Goal: Task Accomplishment & Management: Manage account settings

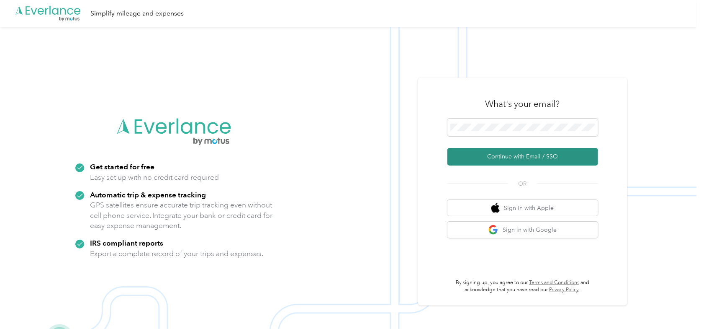
click at [488, 155] on button "Continue with Email / SSO" at bounding box center [522, 157] width 151 height 18
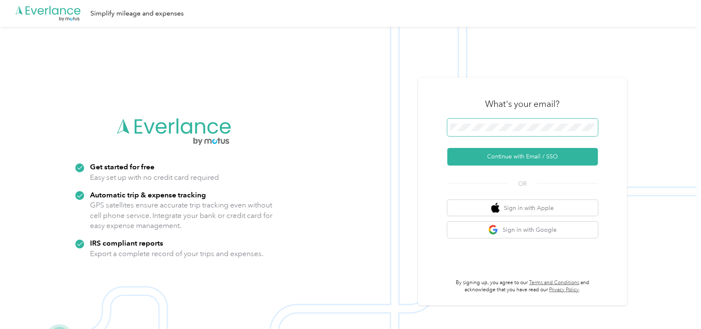
click at [466, 123] on span at bounding box center [522, 127] width 151 height 18
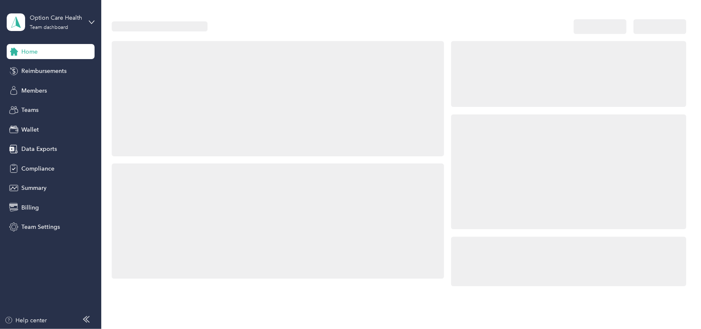
click at [475, 125] on div at bounding box center [568, 171] width 235 height 115
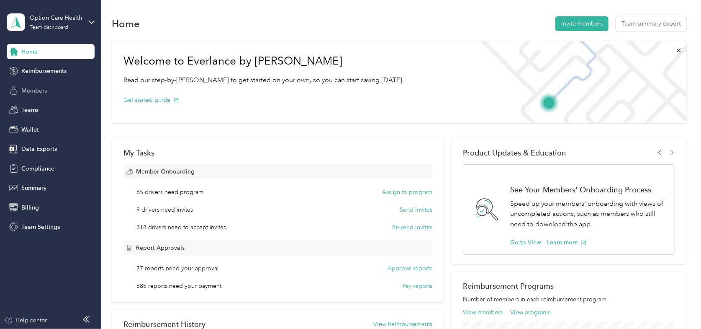
click at [37, 89] on span "Members" at bounding box center [34, 90] width 26 height 9
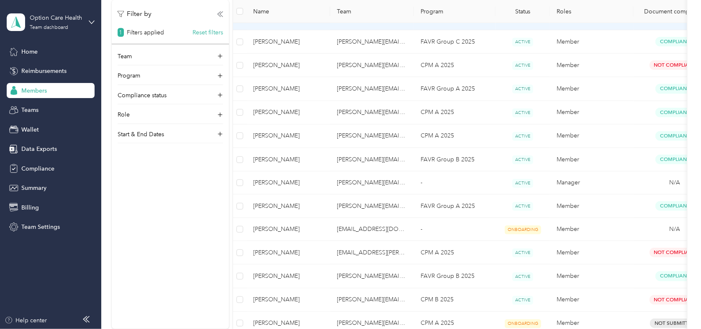
scroll to position [293, 0]
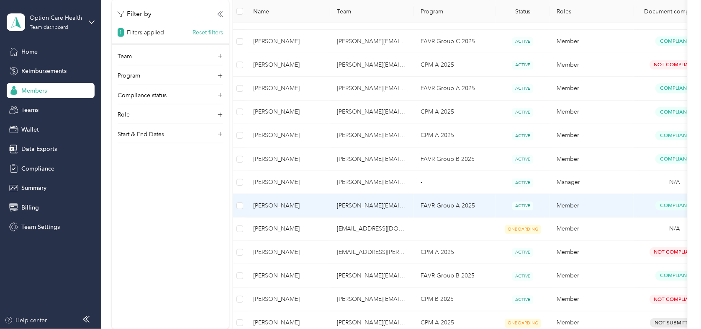
click at [276, 204] on span "[PERSON_NAME]" at bounding box center [288, 205] width 70 height 9
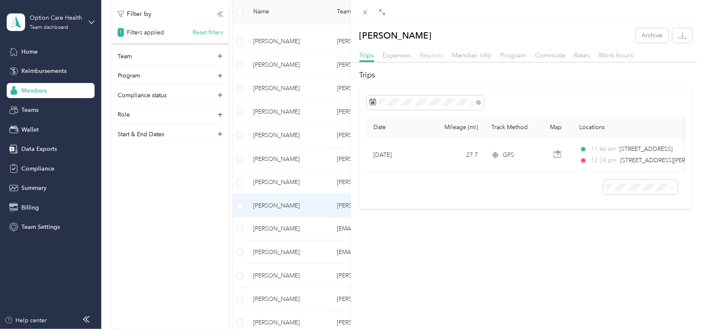
click at [435, 57] on span "Reports" at bounding box center [431, 55] width 23 height 8
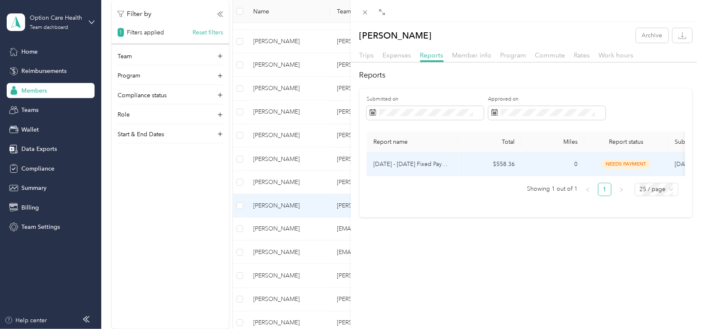
click at [415, 164] on p "[DATE] - [DATE] Fixed Payment" at bounding box center [412, 163] width 79 height 9
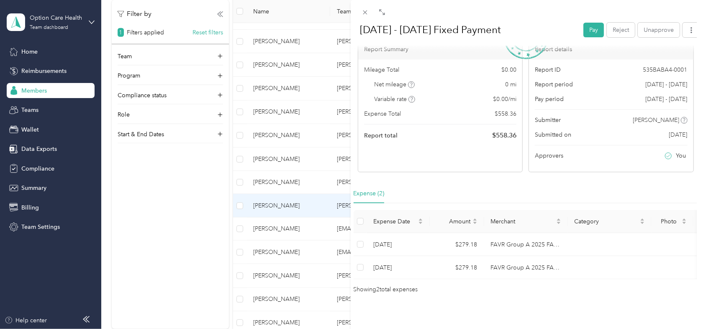
scroll to position [81, 0]
click at [362, 12] on icon at bounding box center [365, 12] width 7 height 7
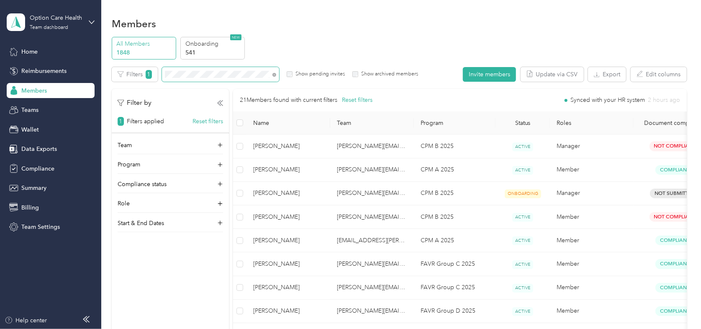
click at [71, 61] on section "Option Care Health Team dashboard Home Reimbursements Members Teams Wallet Data…" at bounding box center [348, 164] width 697 height 329
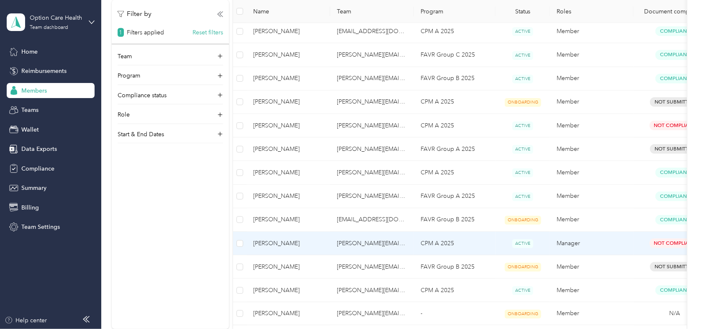
scroll to position [251, 0]
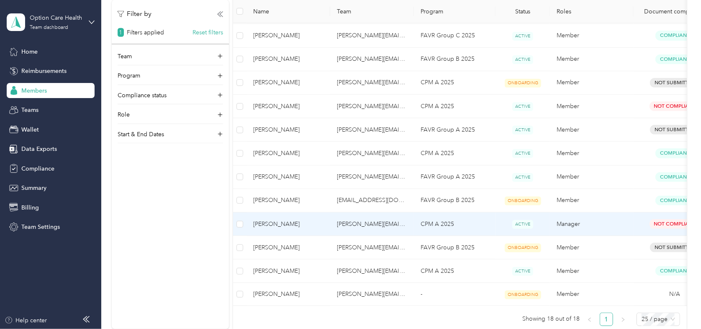
click at [266, 224] on span "[PERSON_NAME]" at bounding box center [288, 223] width 70 height 9
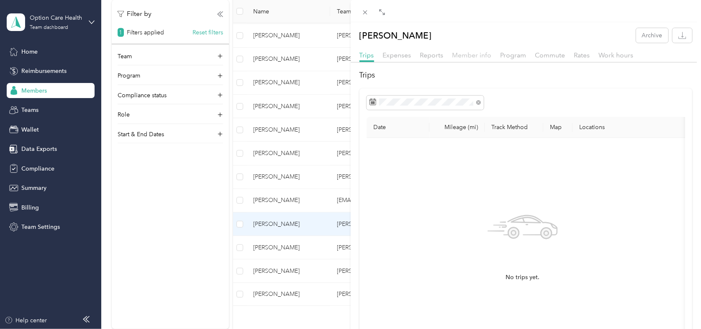
click at [475, 57] on span "Member info" at bounding box center [471, 55] width 39 height 8
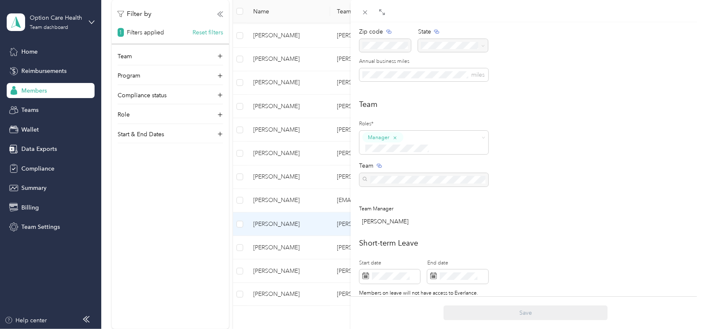
scroll to position [209, 0]
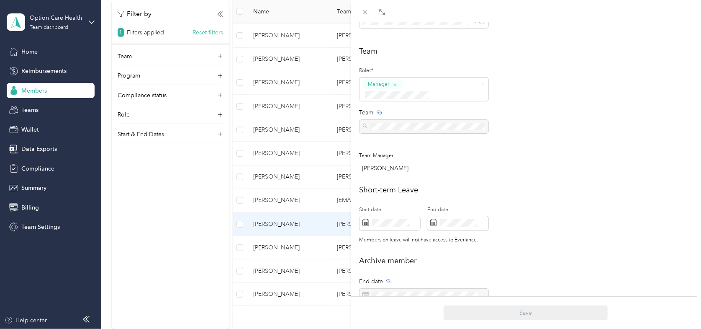
click at [35, 225] on div "[PERSON_NAME] Archive Trips Expenses Reports Member info Program Commute Rates …" at bounding box center [350, 164] width 701 height 329
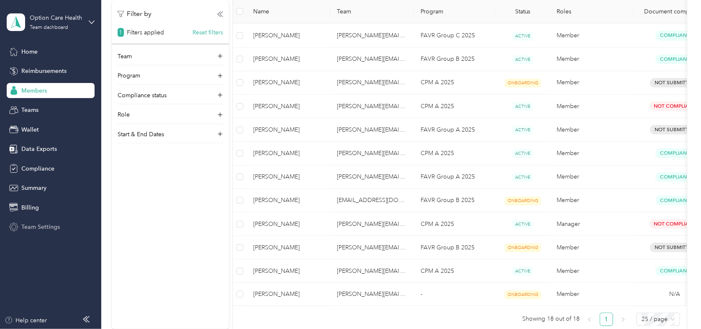
click at [32, 227] on span "Team Settings" at bounding box center [40, 226] width 39 height 9
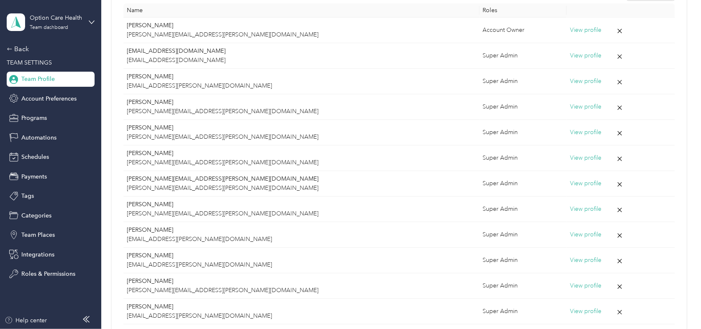
scroll to position [251, 0]
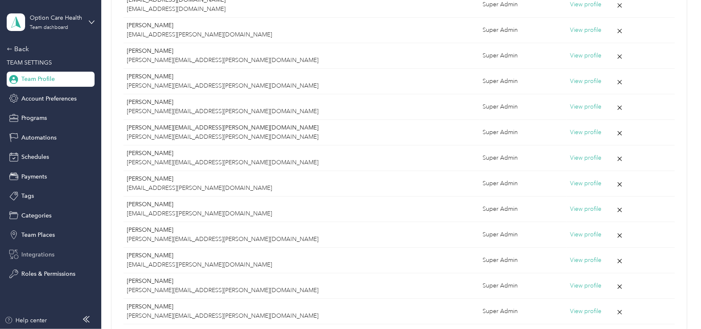
click at [38, 255] on span "Integrations" at bounding box center [37, 254] width 33 height 9
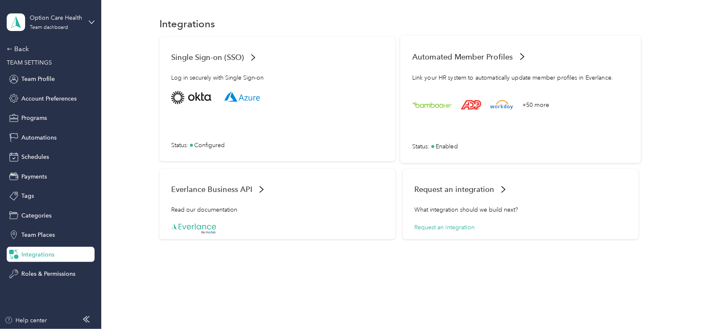
click at [468, 57] on span "Automated Member Profiles" at bounding box center [462, 56] width 101 height 9
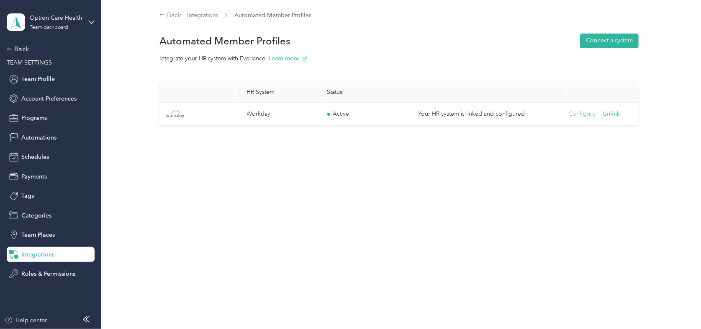
click at [576, 115] on button "Configure" at bounding box center [581, 113] width 27 height 9
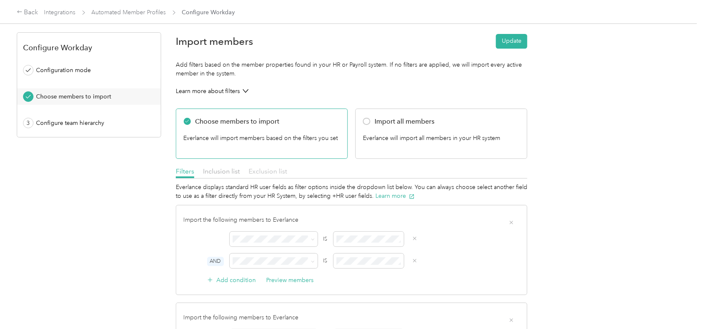
click at [260, 170] on span "Exclusion list" at bounding box center [268, 171] width 39 height 8
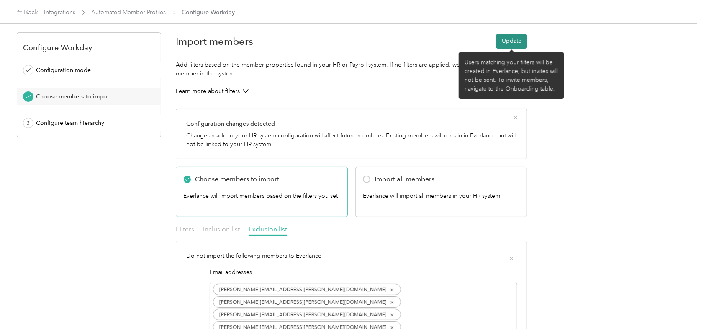
click at [515, 39] on button "Update" at bounding box center [511, 41] width 31 height 15
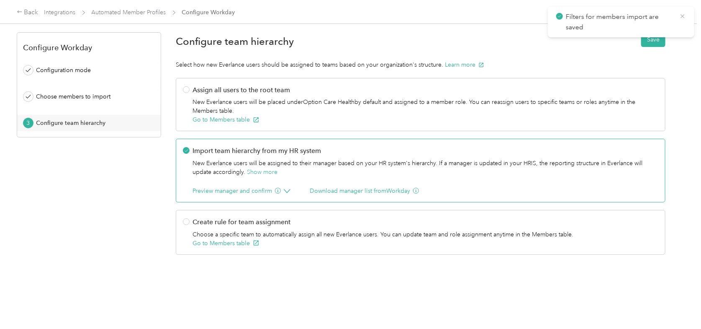
click at [685, 17] on icon at bounding box center [682, 17] width 7 height 8
click at [651, 38] on button "Save" at bounding box center [653, 39] width 24 height 15
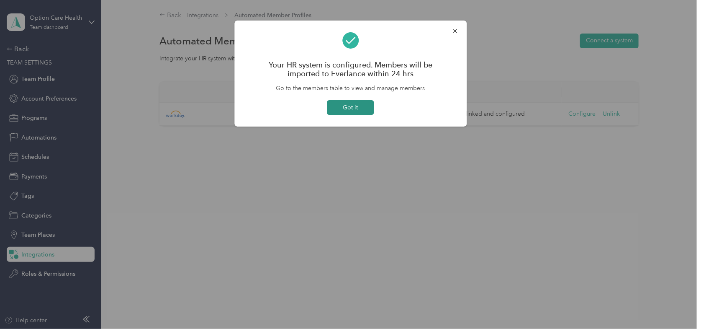
click at [346, 108] on button "Got it" at bounding box center [350, 107] width 47 height 15
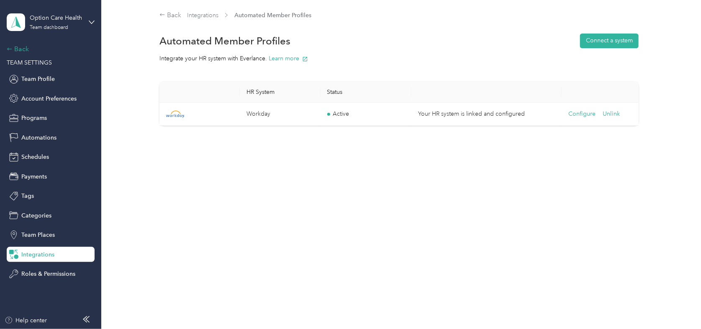
click at [20, 45] on div "Back" at bounding box center [49, 49] width 84 height 10
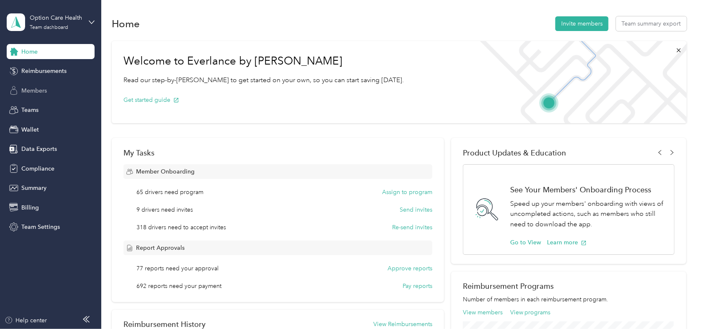
click at [24, 89] on span "Members" at bounding box center [34, 90] width 26 height 9
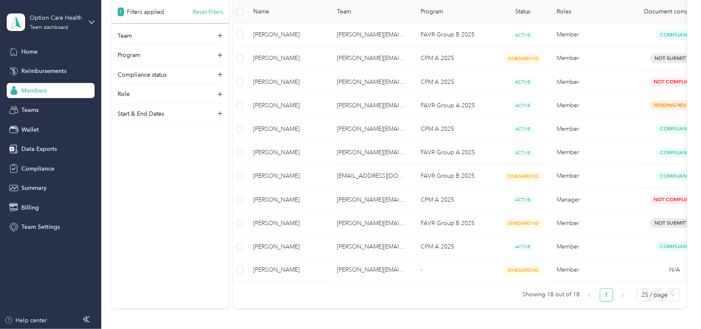
scroll to position [293, 0]
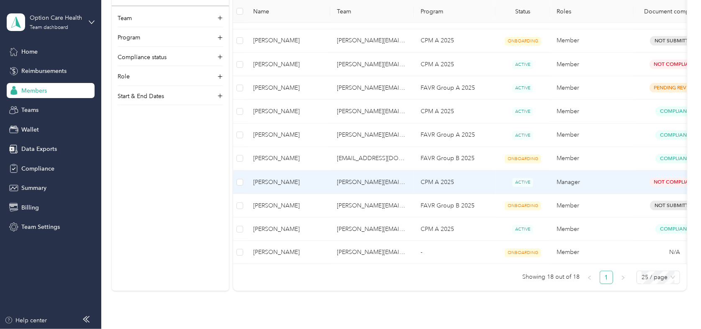
click at [265, 180] on span "[PERSON_NAME]" at bounding box center [288, 181] width 70 height 9
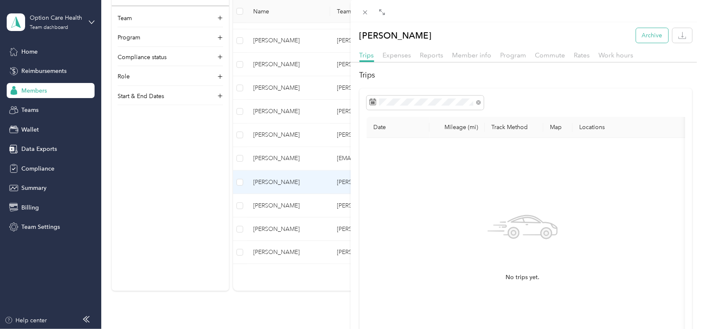
click at [646, 32] on button "Archive" at bounding box center [652, 35] width 32 height 15
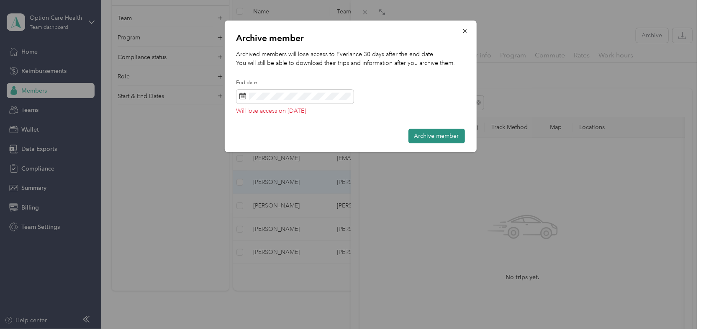
click at [438, 135] on button "Archive member" at bounding box center [437, 135] width 57 height 15
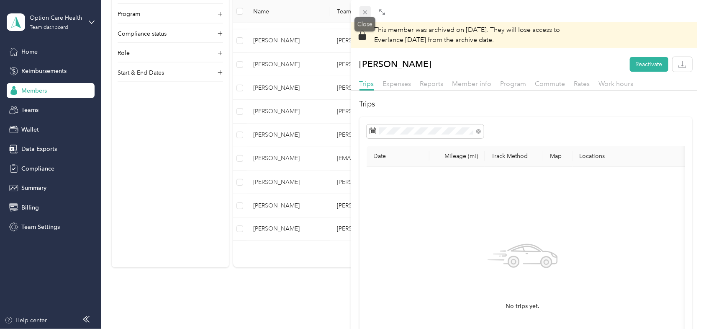
click at [364, 11] on icon at bounding box center [365, 12] width 7 height 7
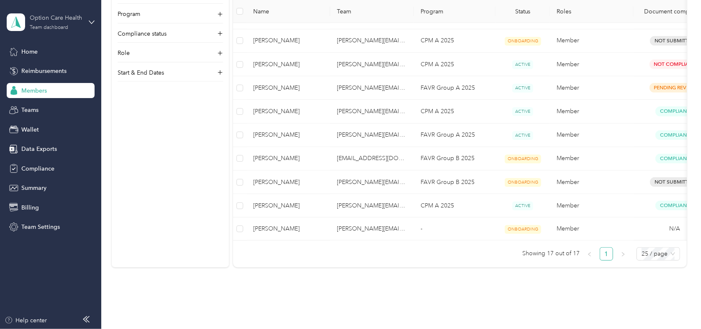
click at [81, 23] on div "Option Care Health Team dashboard" at bounding box center [56, 21] width 52 height 17
click at [25, 109] on div "Log out" at bounding box center [142, 103] width 259 height 15
